Goal: Leave review/rating

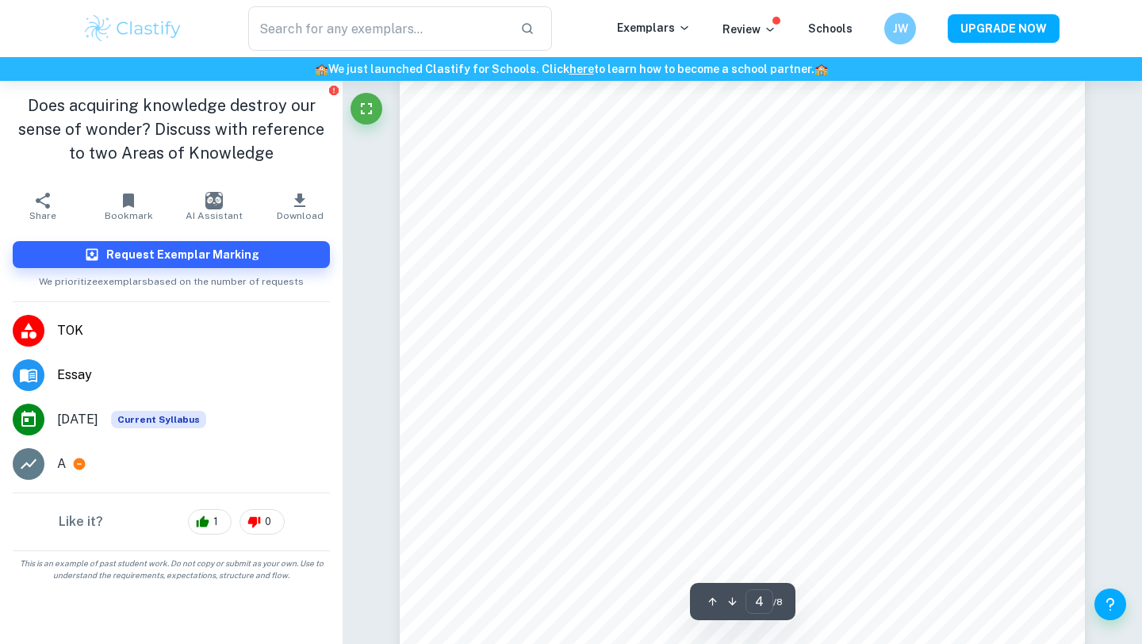
scroll to position [3221, 0]
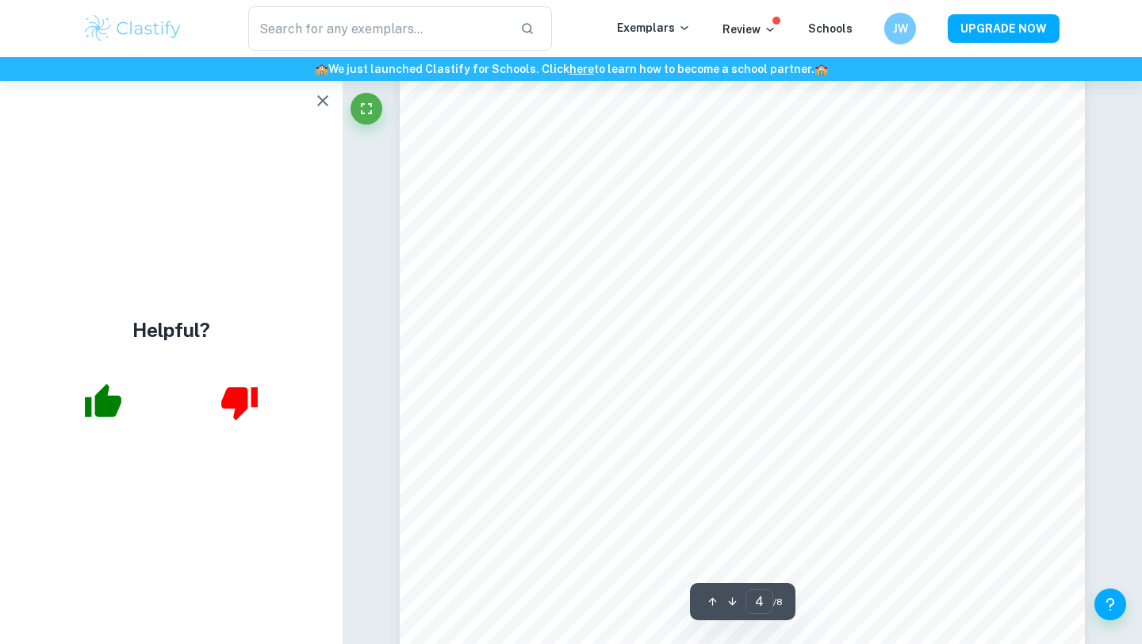
click at [317, 102] on icon "button" at bounding box center [322, 100] width 19 height 19
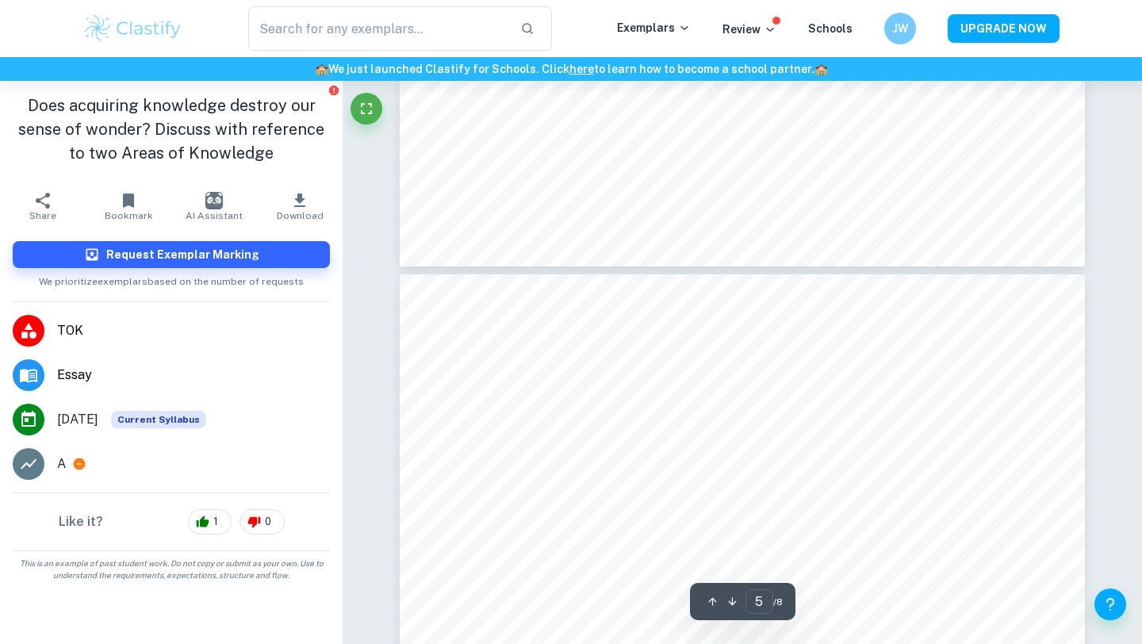
scroll to position [3992, 0]
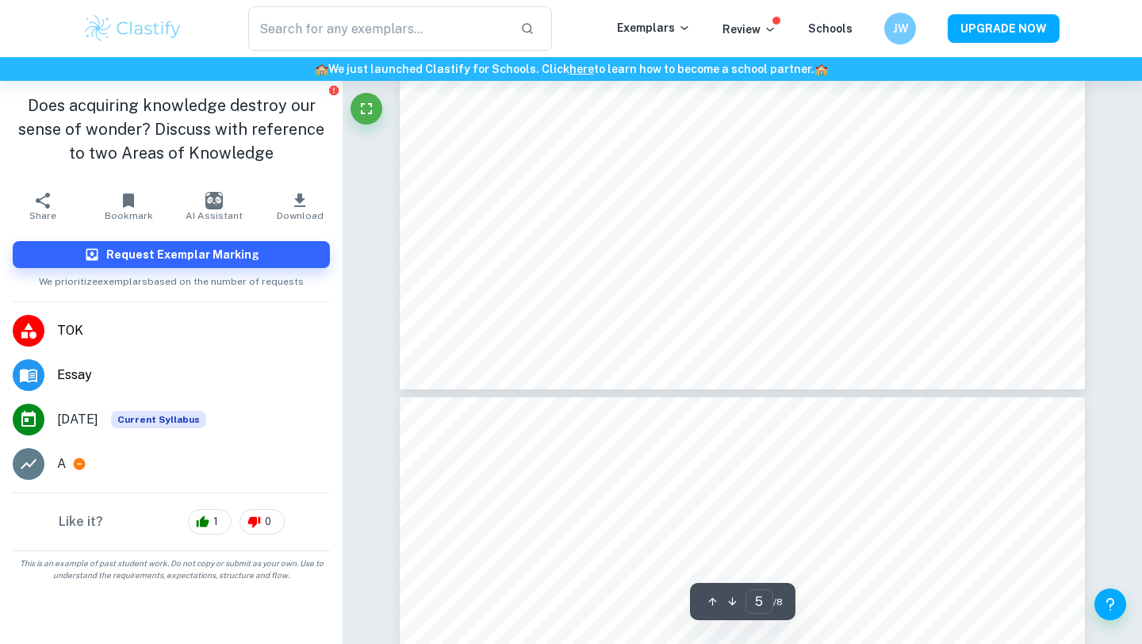
type input "6"
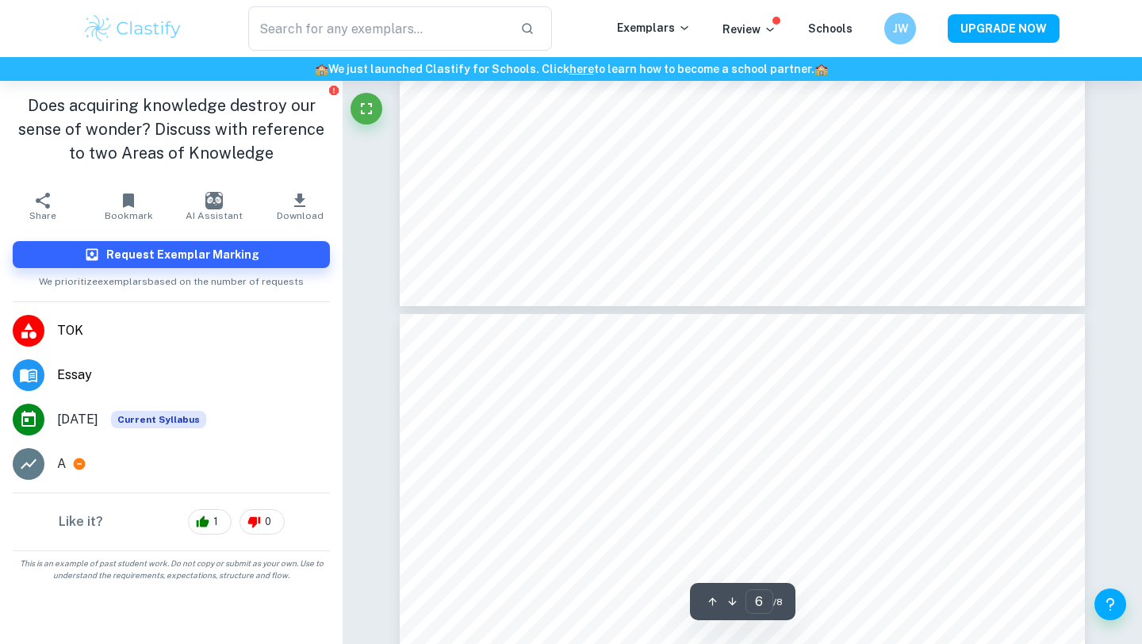
scroll to position [4879, 0]
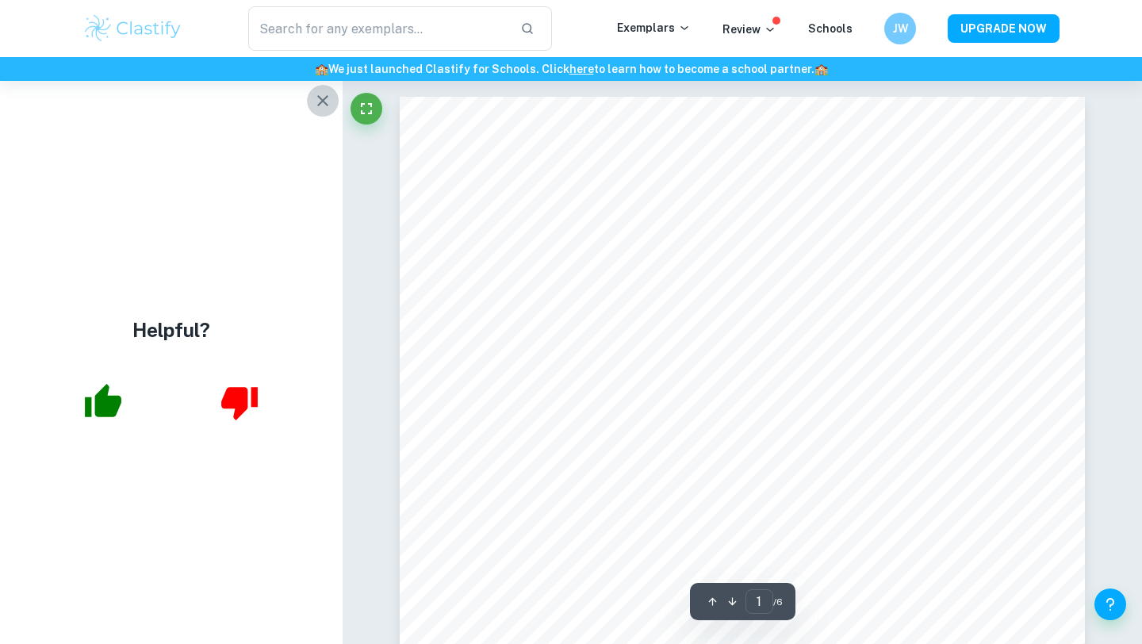
click at [322, 102] on icon "button" at bounding box center [322, 100] width 19 height 19
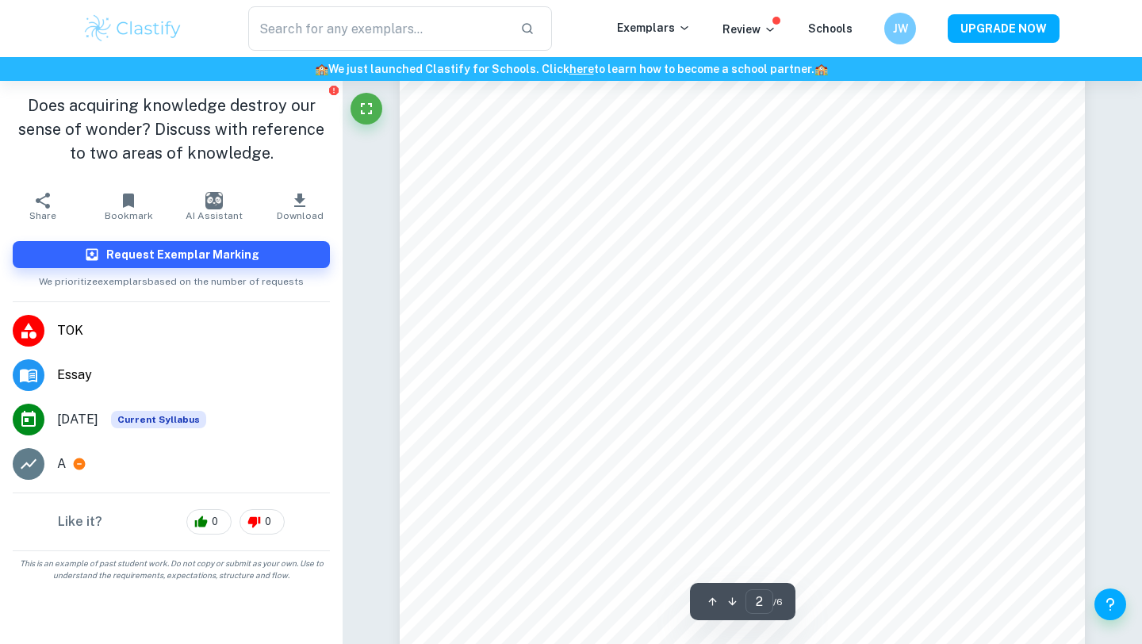
type input "1"
